Goal: Transaction & Acquisition: Book appointment/travel/reservation

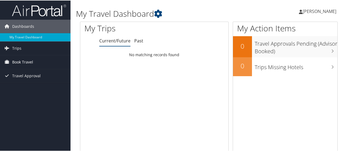
click at [30, 61] on span "Book Travel" at bounding box center [22, 62] width 21 height 14
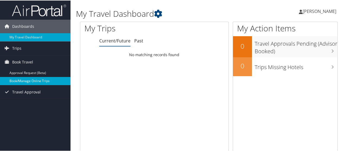
click at [28, 83] on link "Book/Manage Online Trips" at bounding box center [35, 81] width 70 height 8
